Goal: Task Accomplishment & Management: Use online tool/utility

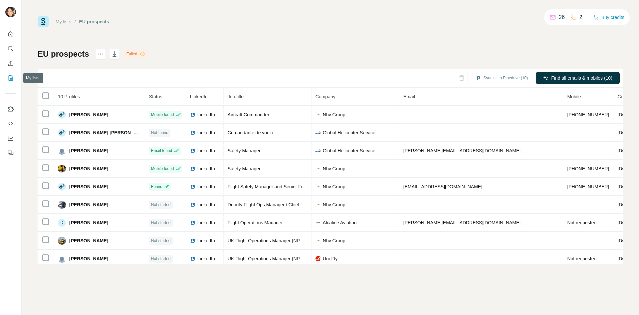
click at [13, 79] on icon "My lists" at bounding box center [10, 78] width 7 height 7
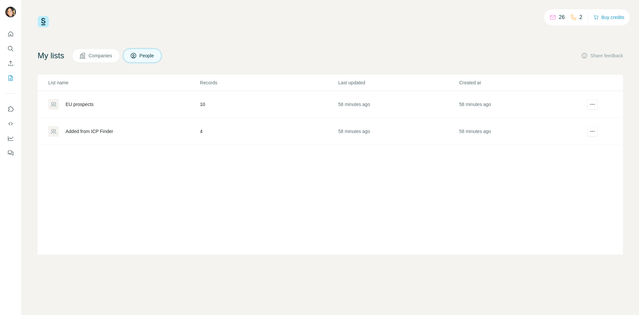
click at [273, 42] on div "26 2 Buy credits My lists Companies People Share feedback List name Records Las…" at bounding box center [331, 135] width 586 height 238
click at [104, 131] on div "Added from ICP Finder" at bounding box center [90, 131] width 48 height 7
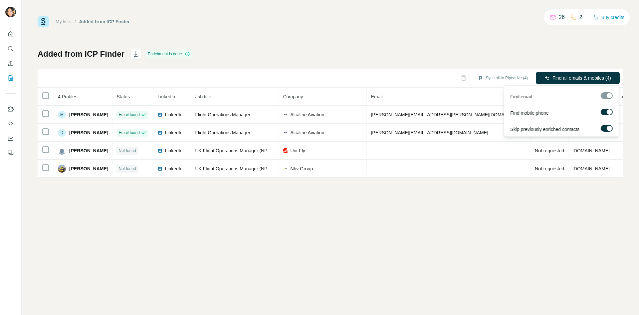
click at [426, 96] on div at bounding box center [607, 95] width 12 height 7
click at [426, 77] on button "Sync to Pipedrive (1)" at bounding box center [506, 78] width 54 height 10
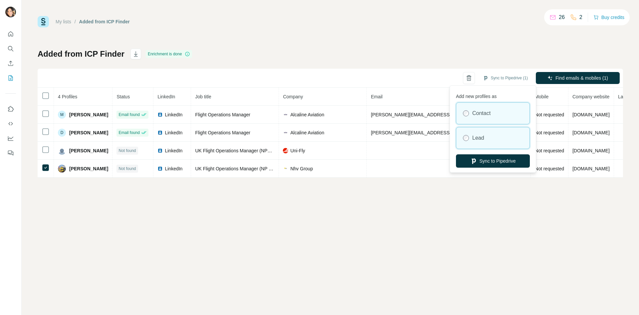
click at [426, 138] on label "Lead" at bounding box center [479, 138] width 12 height 8
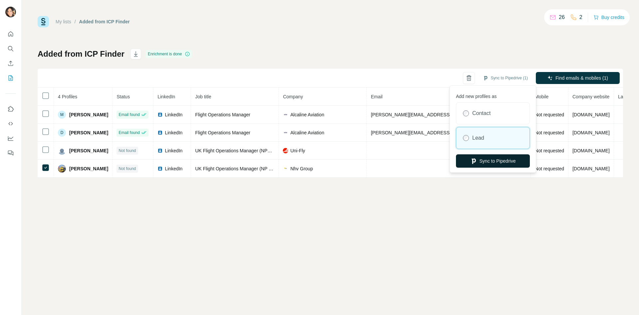
click at [426, 162] on button "Sync to Pipedrive" at bounding box center [493, 160] width 74 height 13
